Goal: Use online tool/utility: Use online tool/utility

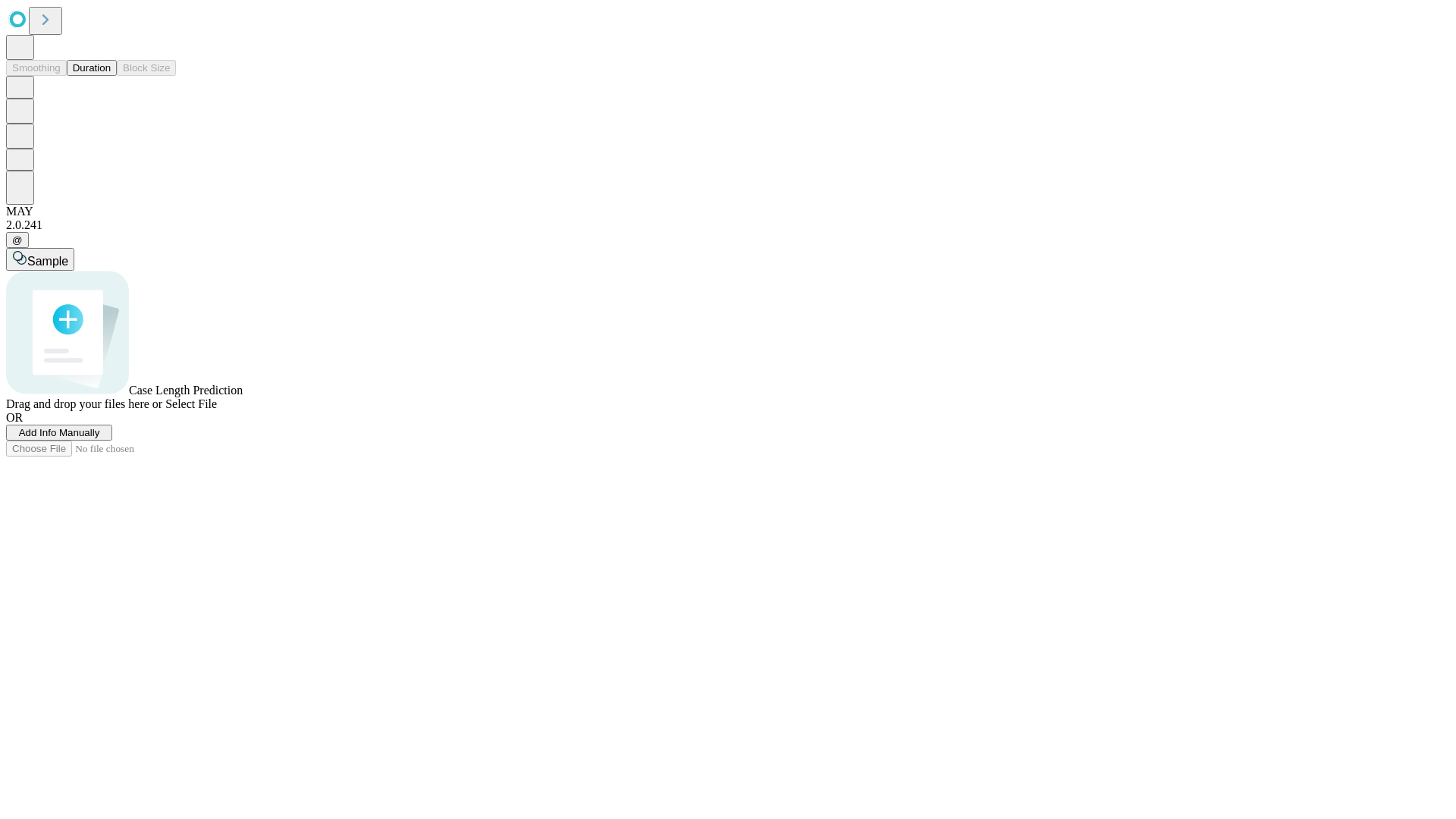
click at [110, 76] on button "Duration" at bounding box center [91, 68] width 50 height 16
click at [217, 410] on span "Select File" at bounding box center [191, 404] width 51 height 13
